Goal: Information Seeking & Learning: Find specific fact

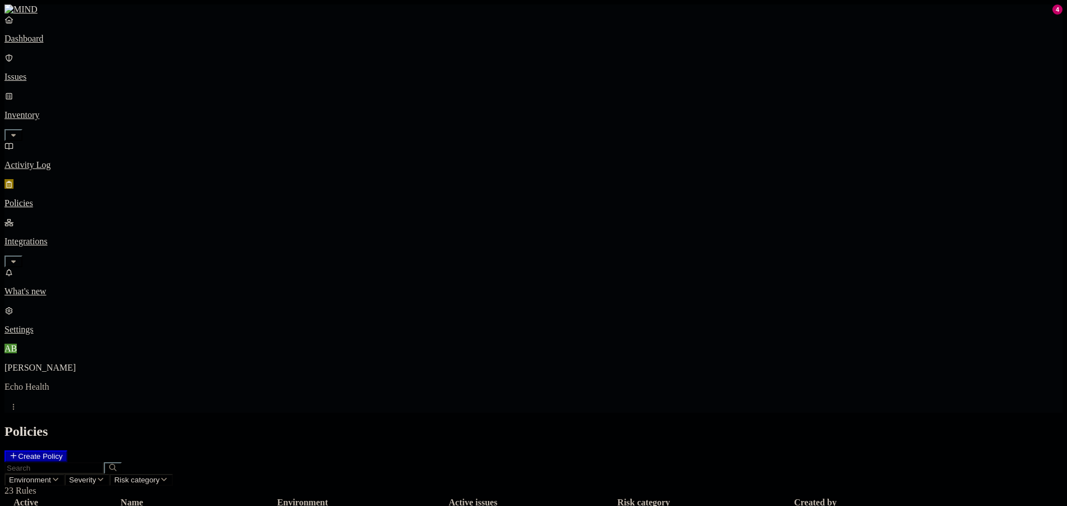
drag, startPoint x: 13, startPoint y: 326, endPoint x: 33, endPoint y: 392, distance: 68.4
drag, startPoint x: 33, startPoint y: 392, endPoint x: 42, endPoint y: 462, distance: 70.8
click at [37, 335] on p "Settings" at bounding box center [533, 330] width 1058 height 10
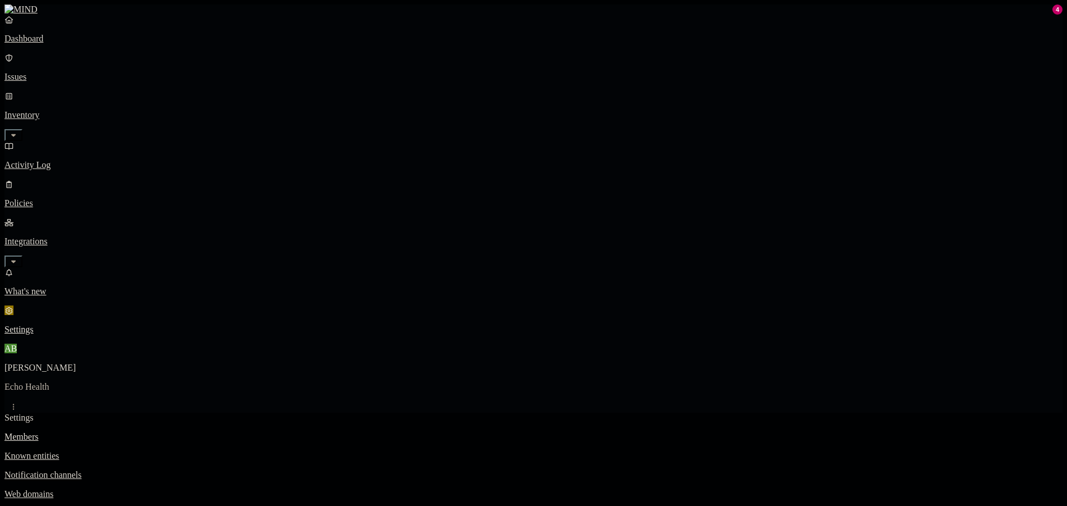
drag, startPoint x: 99, startPoint y: 150, endPoint x: 75, endPoint y: 204, distance: 59.1
click at [99, 217] on link "Integrations" at bounding box center [533, 241] width 1058 height 48
click at [62, 44] on link "Dashboard" at bounding box center [533, 29] width 1058 height 29
click at [85, 72] on p "Issues" at bounding box center [533, 77] width 1058 height 10
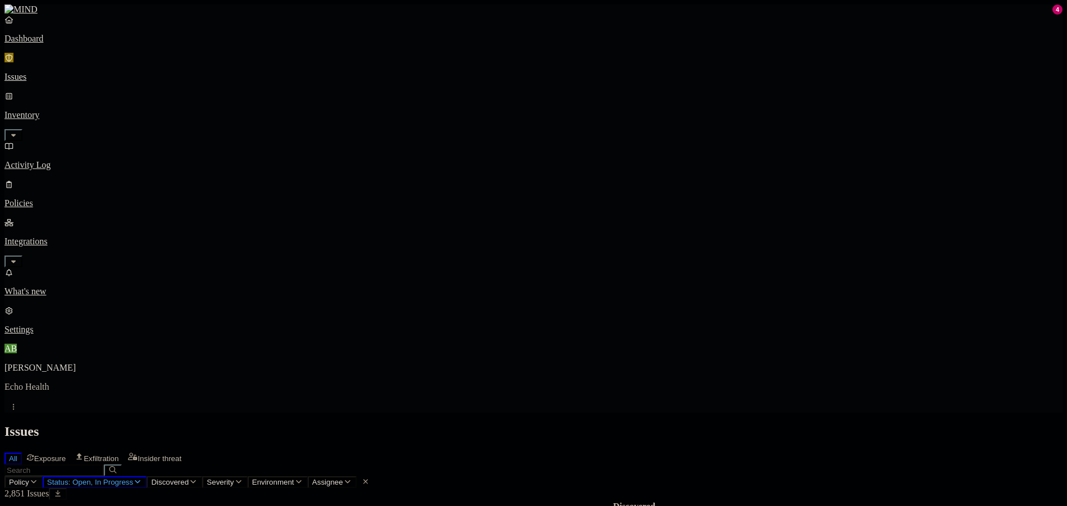
click at [29, 478] on span "Policy" at bounding box center [19, 482] width 20 height 8
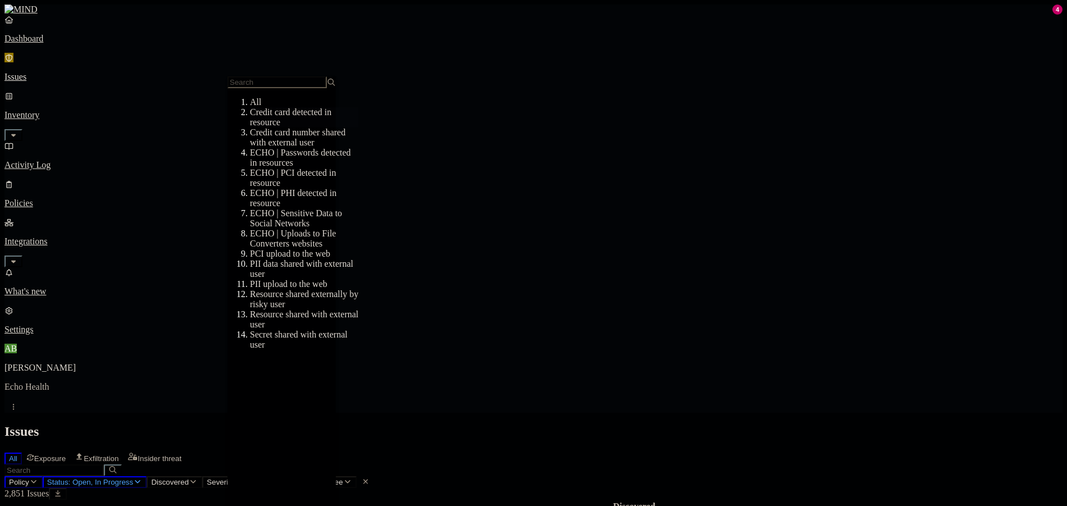
click at [302, 127] on div "Credit card detected in resource" at bounding box center [304, 117] width 108 height 20
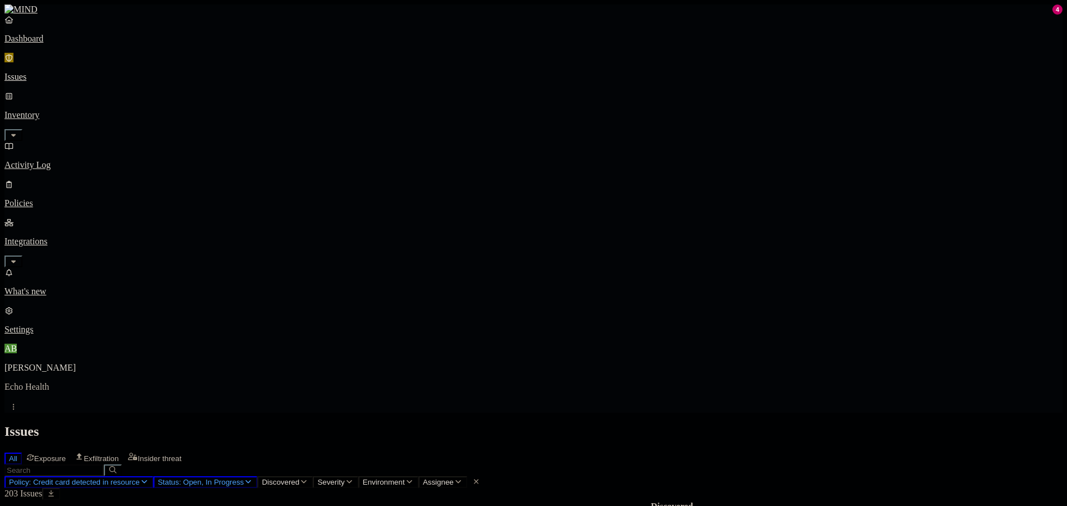
scroll to position [225, 0]
drag, startPoint x: 961, startPoint y: 272, endPoint x: 866, endPoint y: 281, distance: 94.8
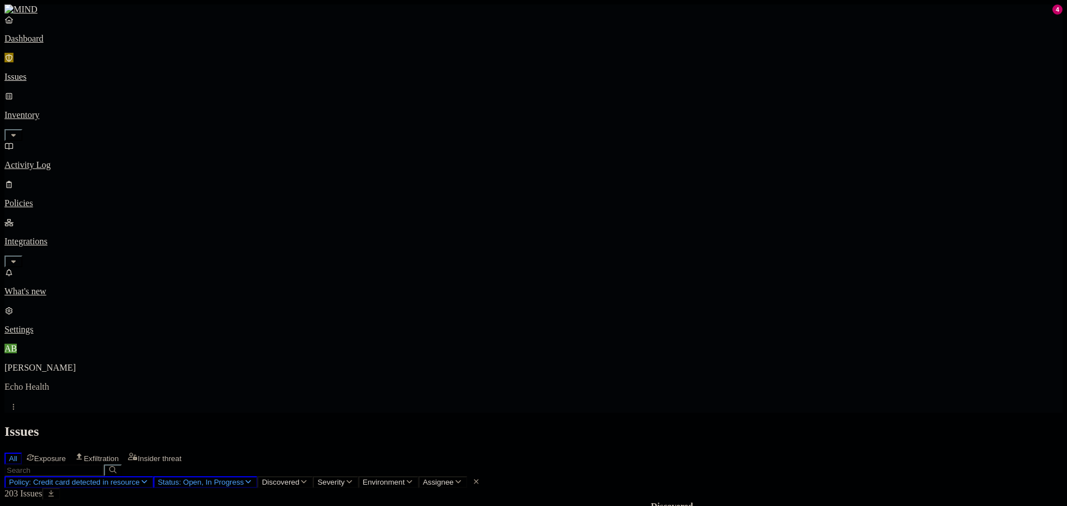
copy span "[EMAIL_ADDRESS][DOMAIN_NAME]"
drag, startPoint x: 950, startPoint y: 137, endPoint x: 1025, endPoint y: 304, distance: 183.2
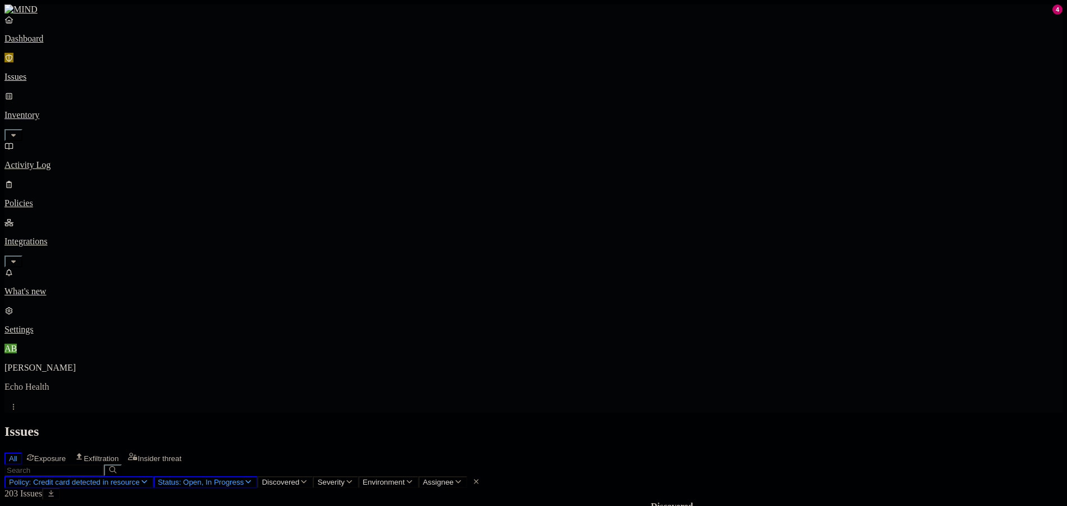
scroll to position [112, 0]
drag, startPoint x: 999, startPoint y: 135, endPoint x: 895, endPoint y: 142, distance: 104.7
copy div "[PERSON_NAME]/Desktop/EFT"
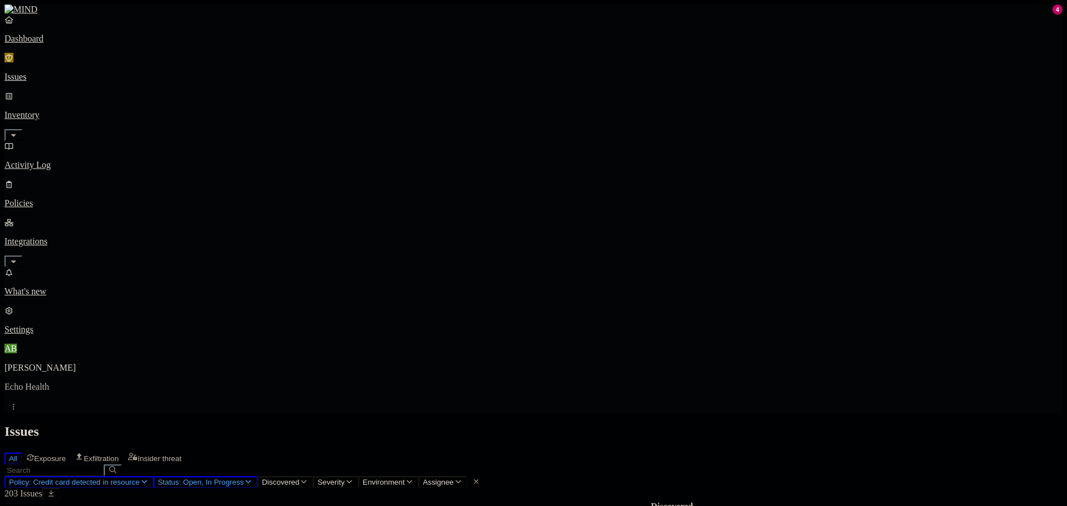
copy h3 "010846227_00175"
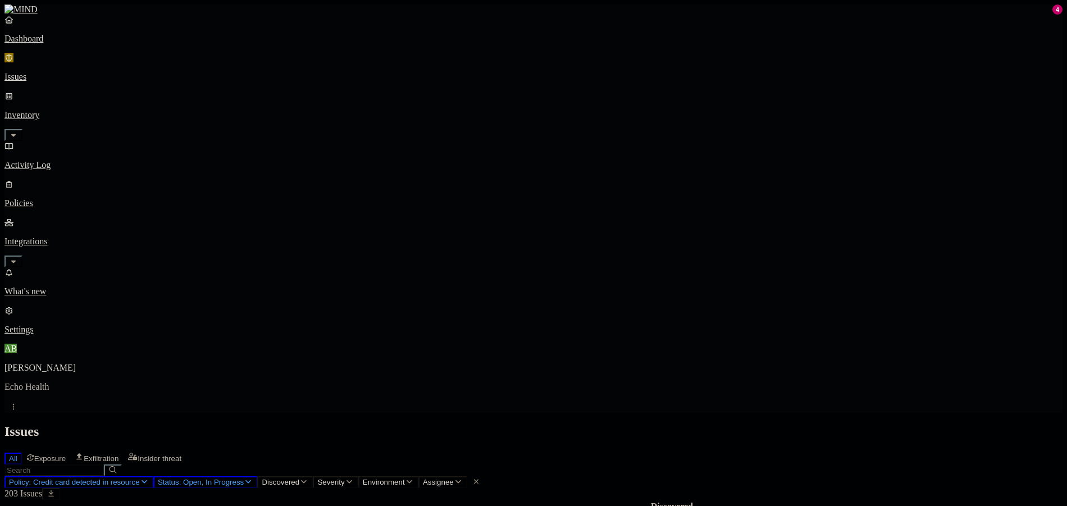
drag, startPoint x: 918, startPoint y: 406, endPoint x: 901, endPoint y: 405, distance: 16.9
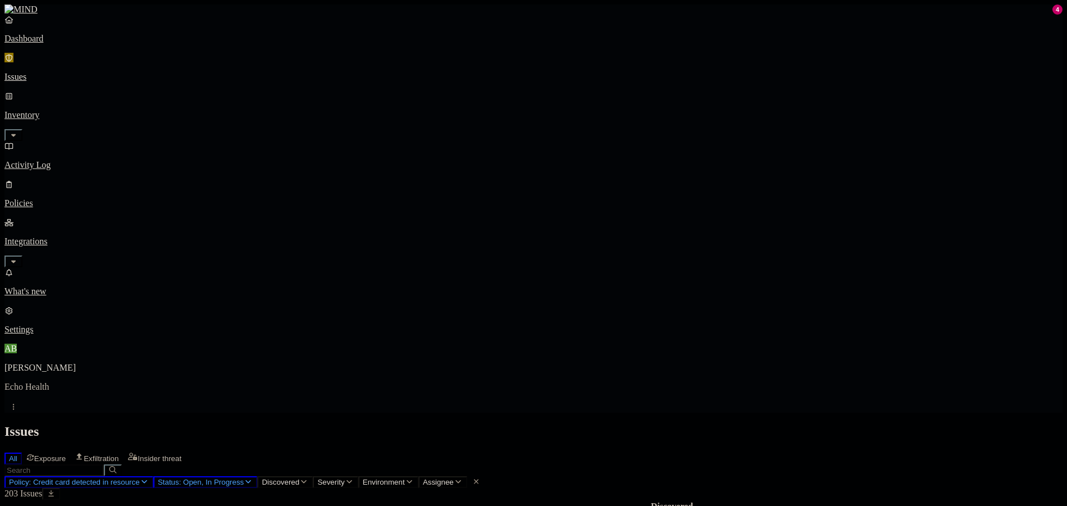
drag, startPoint x: 1003, startPoint y: 404, endPoint x: 902, endPoint y: 408, distance: 100.6
copy span "2577"
